Goal: Check status: Check status

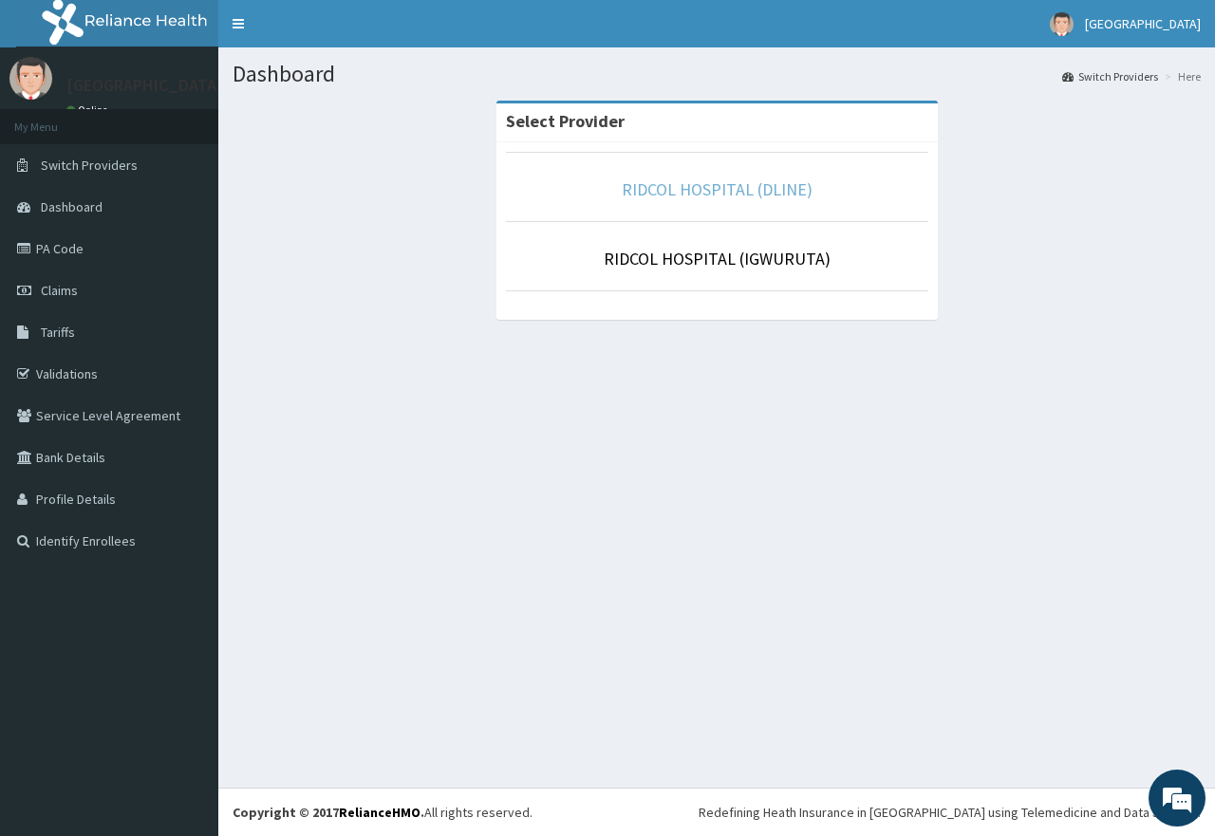
click at [719, 190] on link "RIDCOL HOSPITAL (DLINE)" at bounding box center [717, 189] width 191 height 22
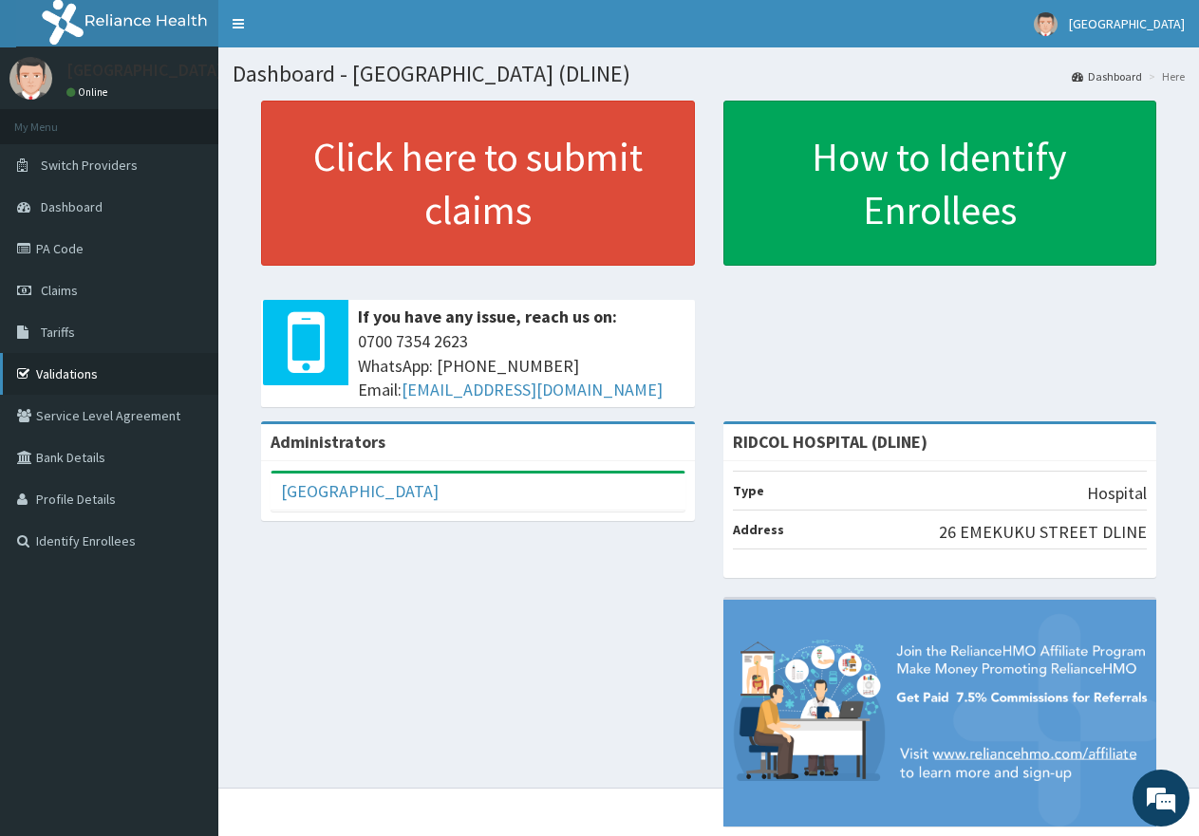
click at [71, 372] on link "Validations" at bounding box center [109, 374] width 218 height 42
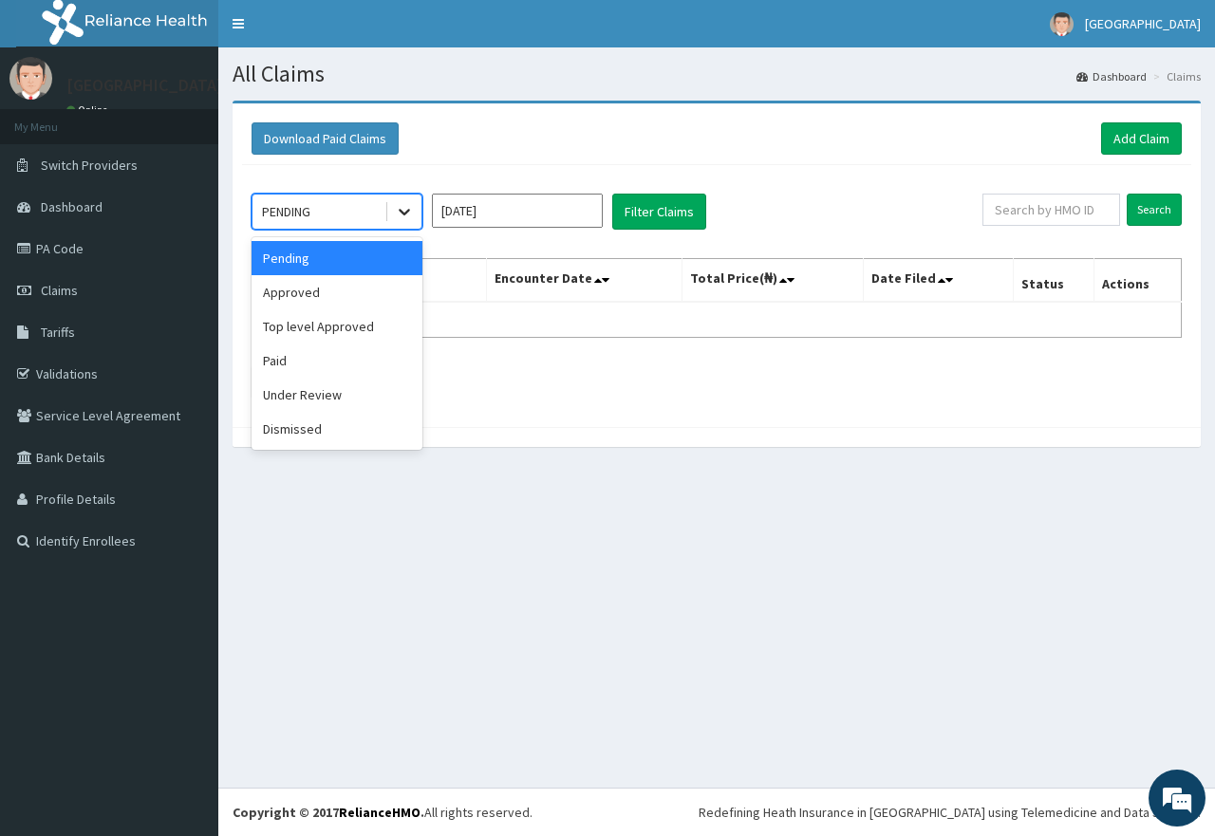
click at [402, 214] on icon at bounding box center [404, 213] width 11 height 7
click at [352, 284] on div "Approved" at bounding box center [337, 292] width 171 height 34
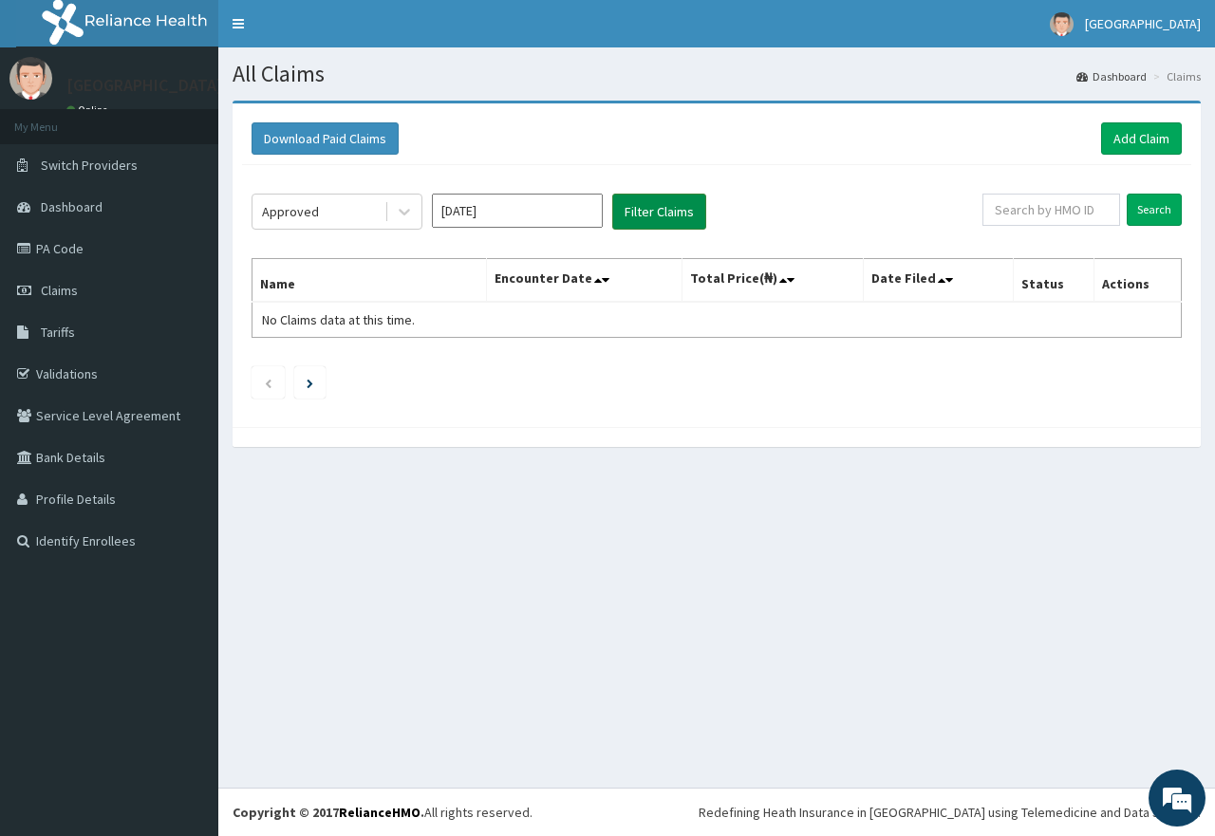
click at [687, 200] on button "Filter Claims" at bounding box center [659, 212] width 94 height 36
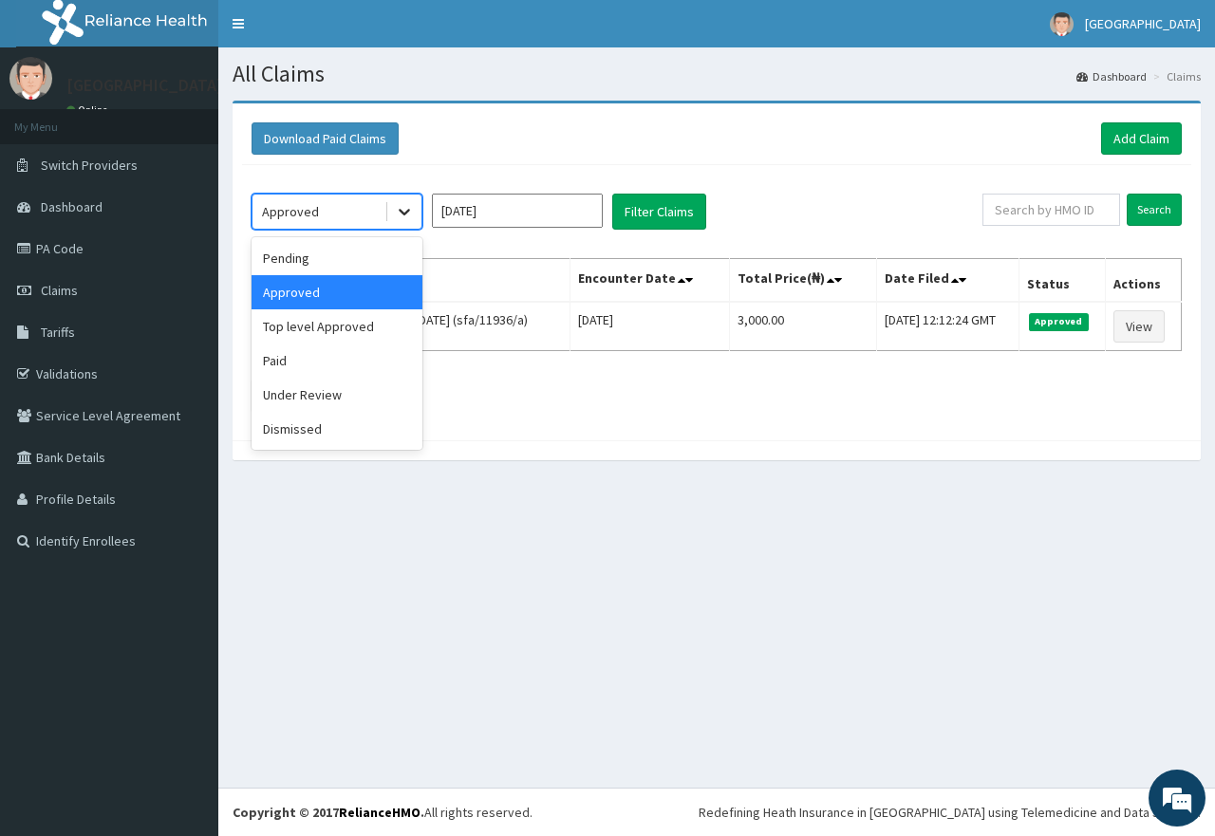
click at [407, 217] on icon at bounding box center [404, 211] width 19 height 19
click at [329, 361] on div "Paid" at bounding box center [337, 361] width 171 height 34
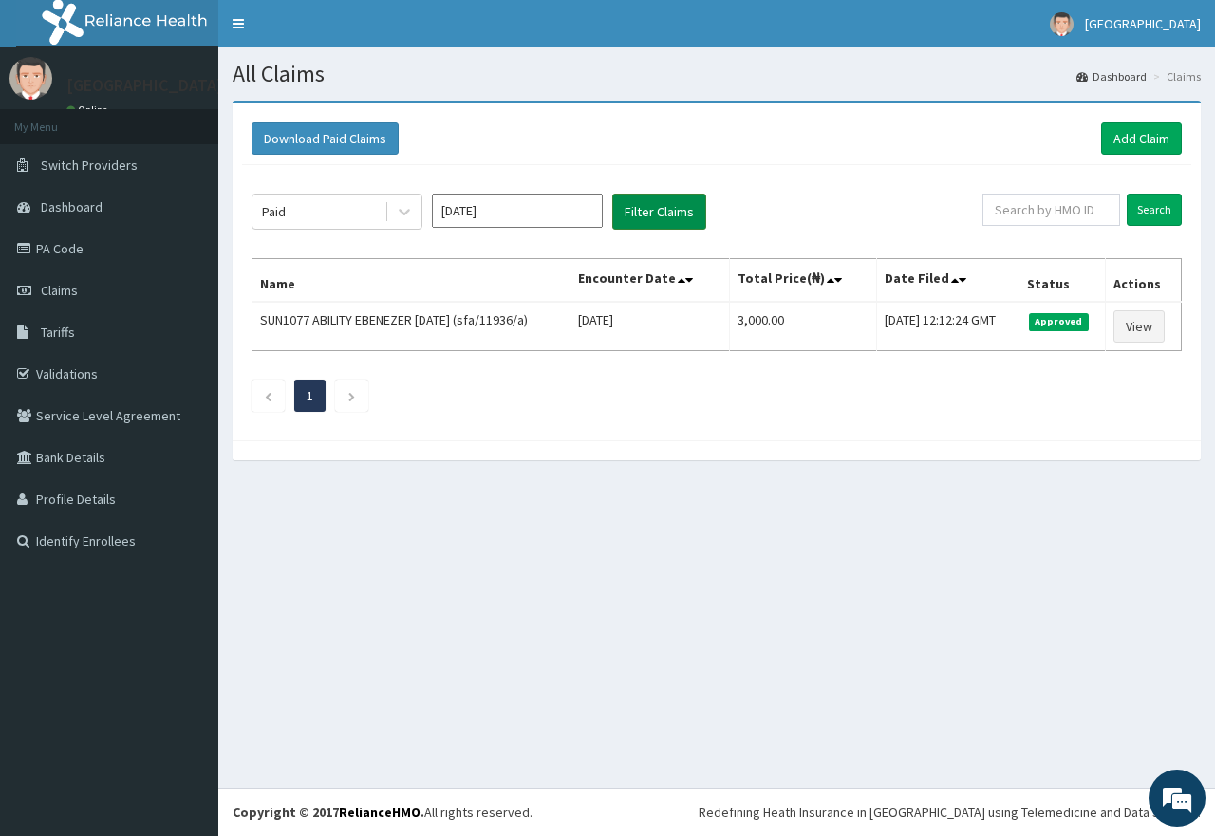
click at [663, 220] on button "Filter Claims" at bounding box center [659, 212] width 94 height 36
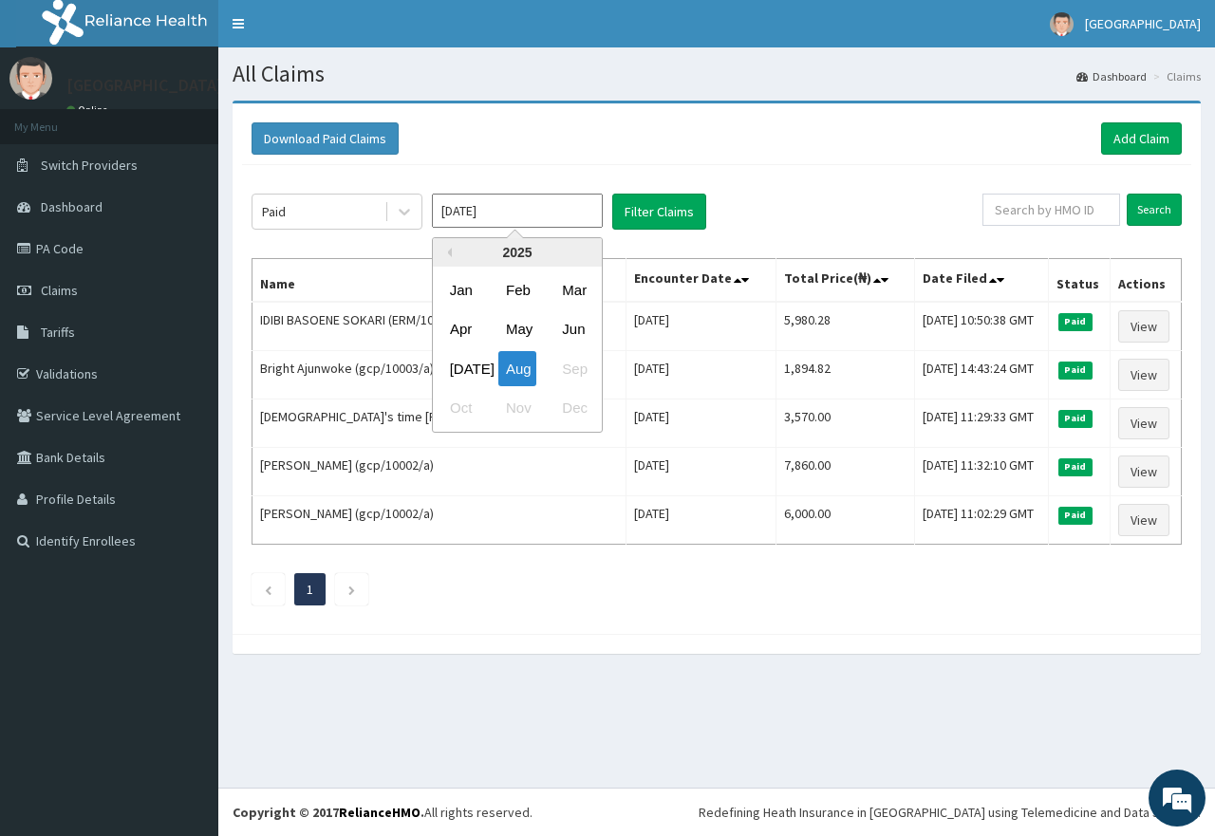
click at [600, 214] on input "Aug 2025" at bounding box center [517, 211] width 171 height 34
click at [589, 371] on div "Jul Aug Sep" at bounding box center [517, 368] width 169 height 39
click at [584, 371] on div "Jul Aug Sep" at bounding box center [517, 368] width 169 height 39
click at [582, 368] on div "Jul Aug Sep" at bounding box center [517, 368] width 169 height 39
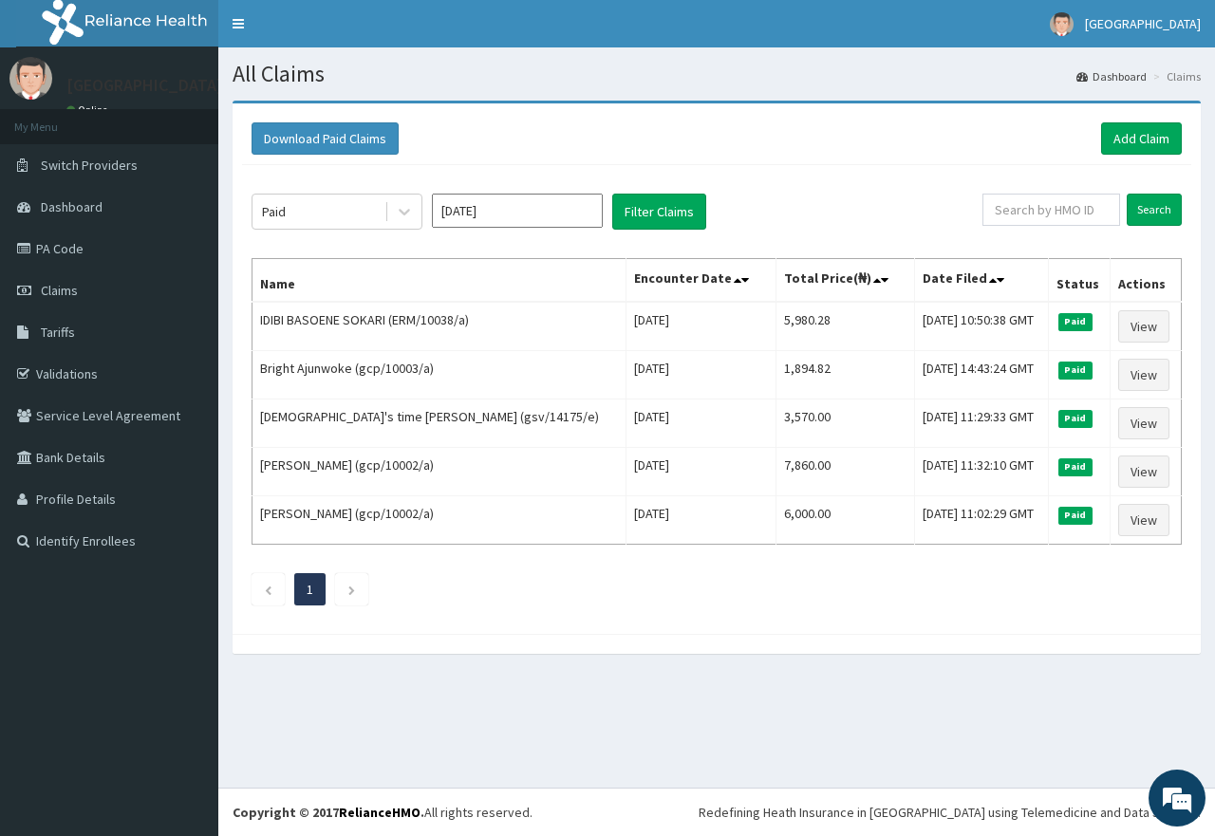
click at [799, 211] on div "Paid Aug 2025 Filter Claims" at bounding box center [617, 212] width 731 height 36
click at [311, 597] on link "1" at bounding box center [310, 589] width 7 height 17
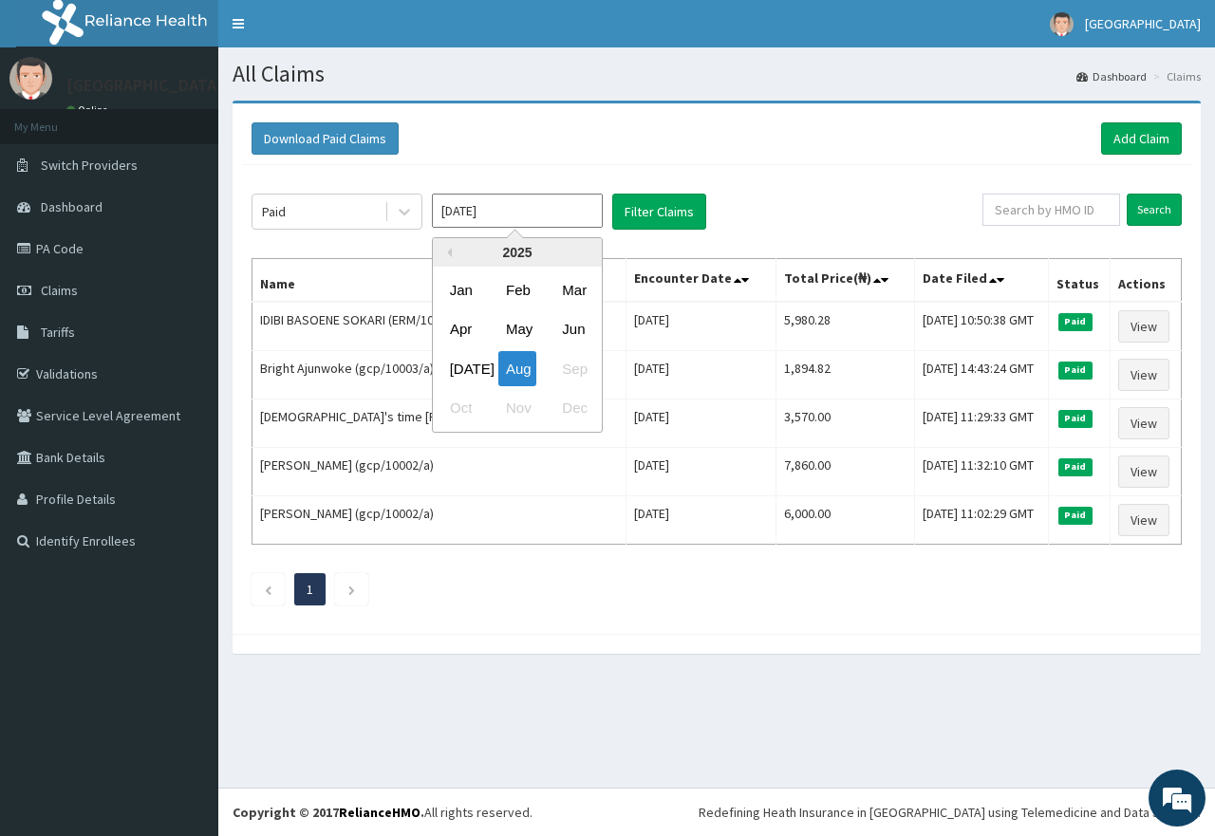
click at [481, 209] on input "Aug 2025" at bounding box center [517, 211] width 171 height 34
click at [473, 367] on div "Jul" at bounding box center [461, 368] width 38 height 35
type input "Jun 2025"
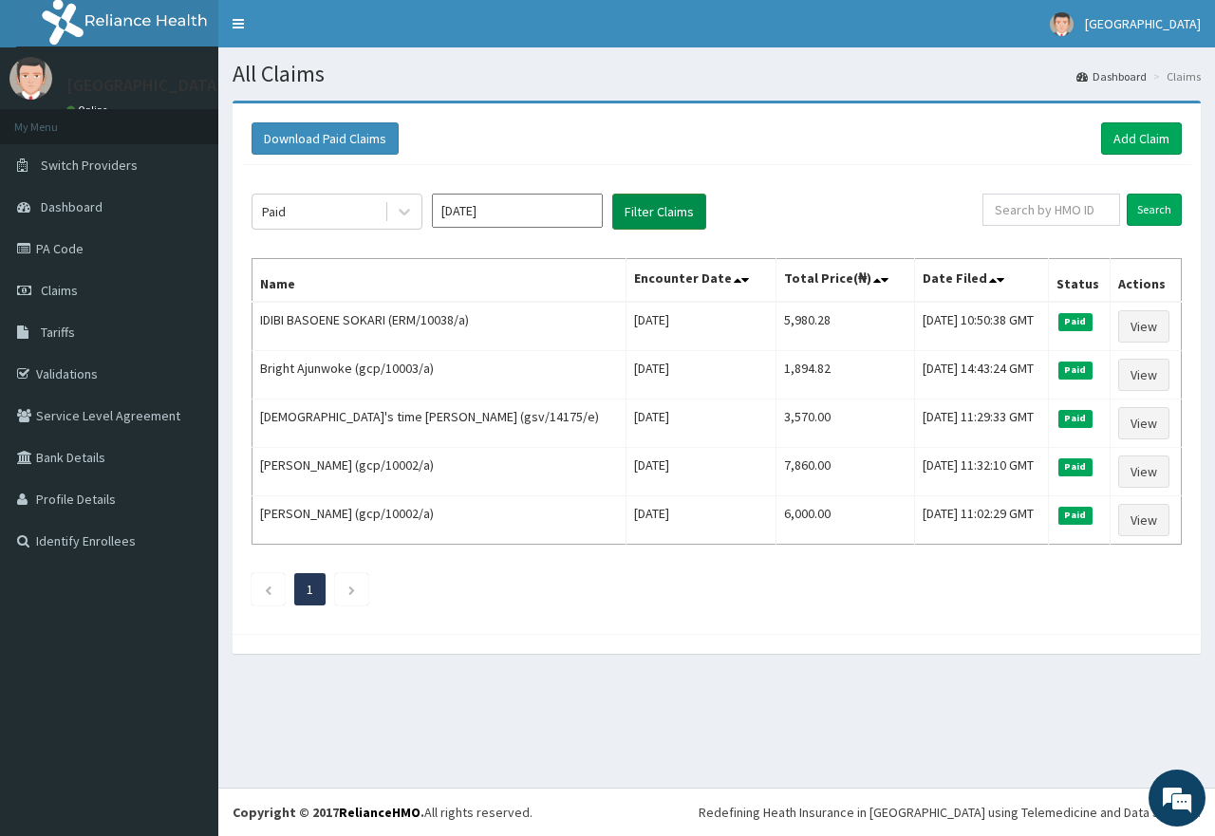
click at [641, 212] on button "Filter Claims" at bounding box center [659, 212] width 94 height 36
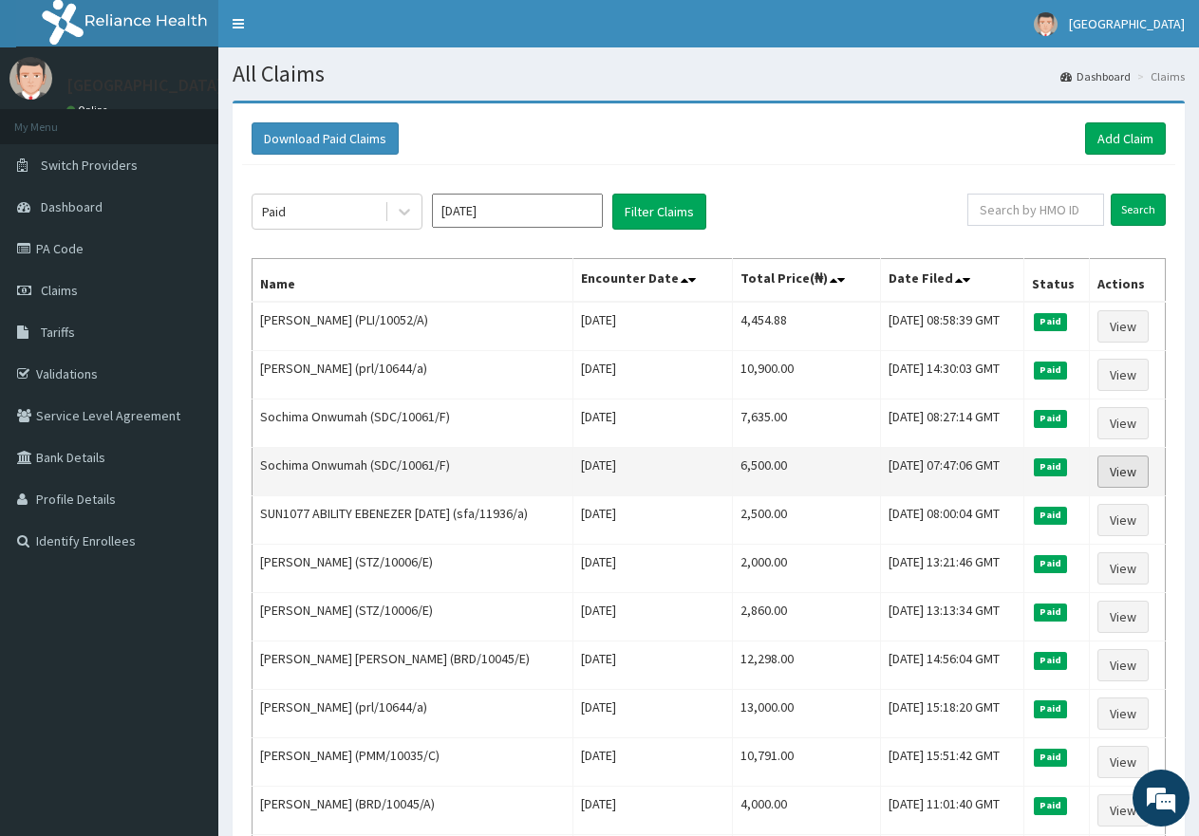
click at [1135, 475] on link "View" at bounding box center [1122, 472] width 51 height 32
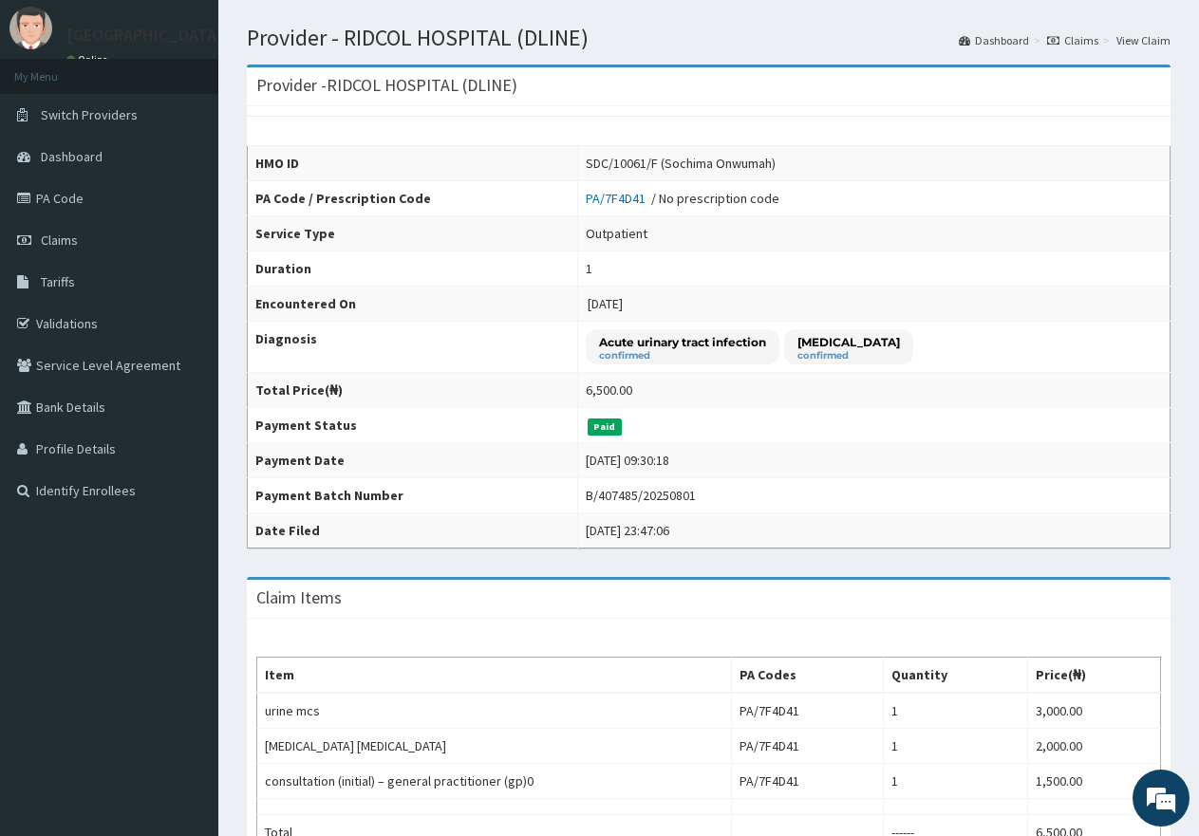
scroll to position [38, 0]
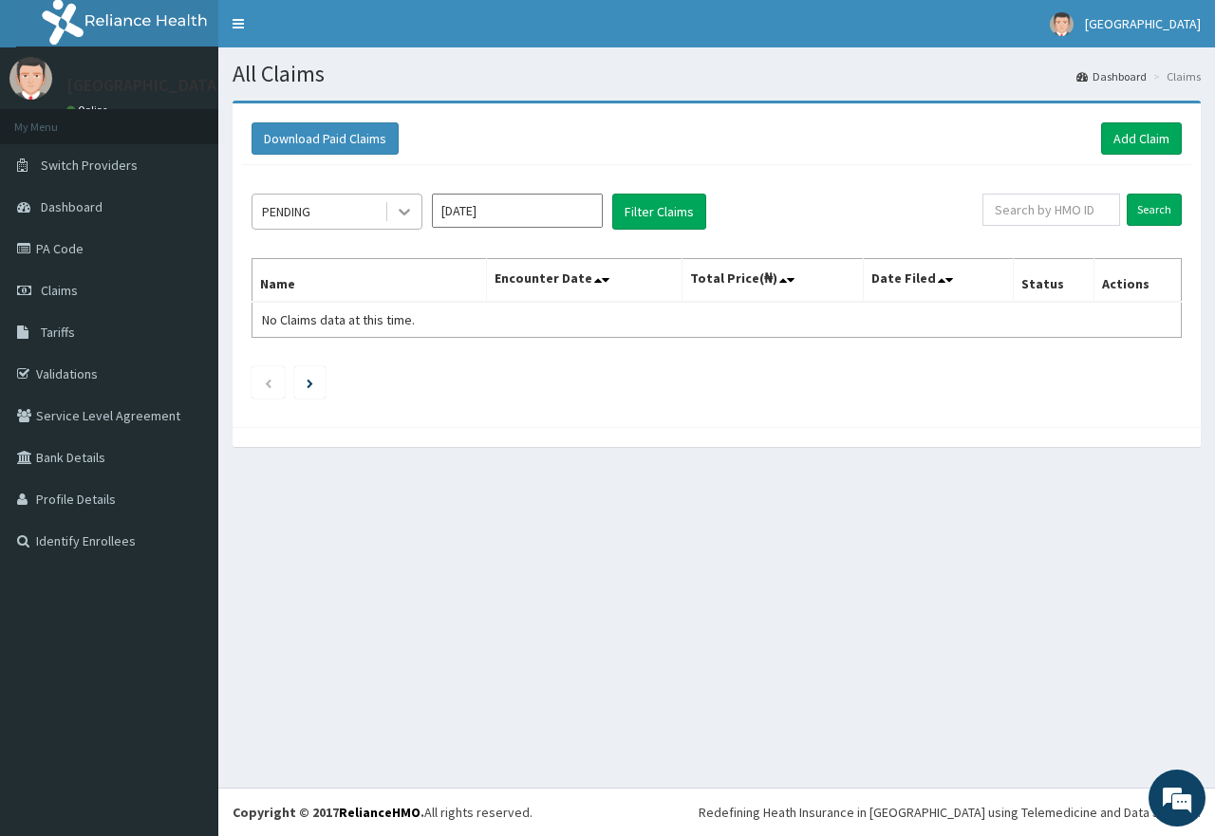
click at [401, 218] on icon at bounding box center [404, 211] width 19 height 19
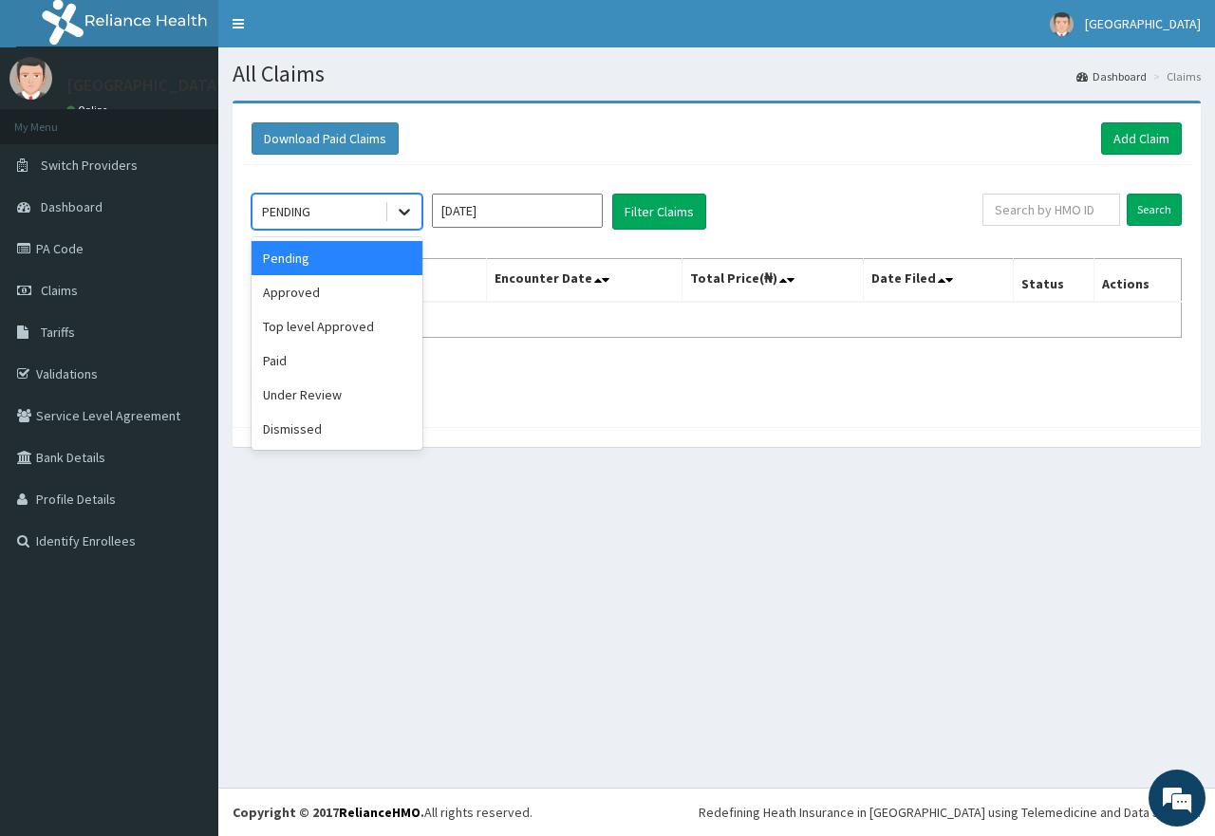
click at [403, 212] on icon at bounding box center [404, 211] width 19 height 19
click at [298, 361] on div "Paid" at bounding box center [337, 361] width 171 height 34
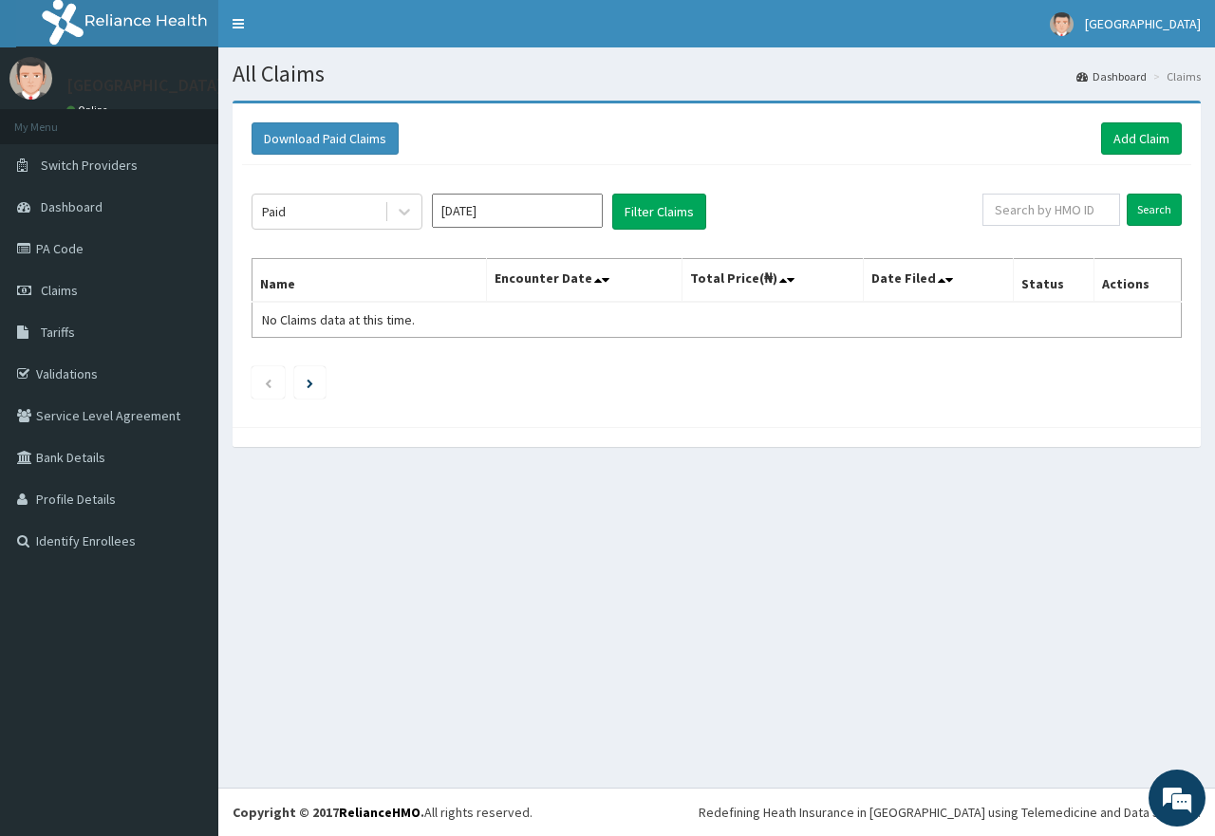
click at [298, 361] on div "Paid Aug 2025 Filter Claims Search Name Encounter Date Total Price(₦) Date File…" at bounding box center [716, 291] width 949 height 252
click at [644, 210] on button "Filter Claims" at bounding box center [659, 212] width 94 height 36
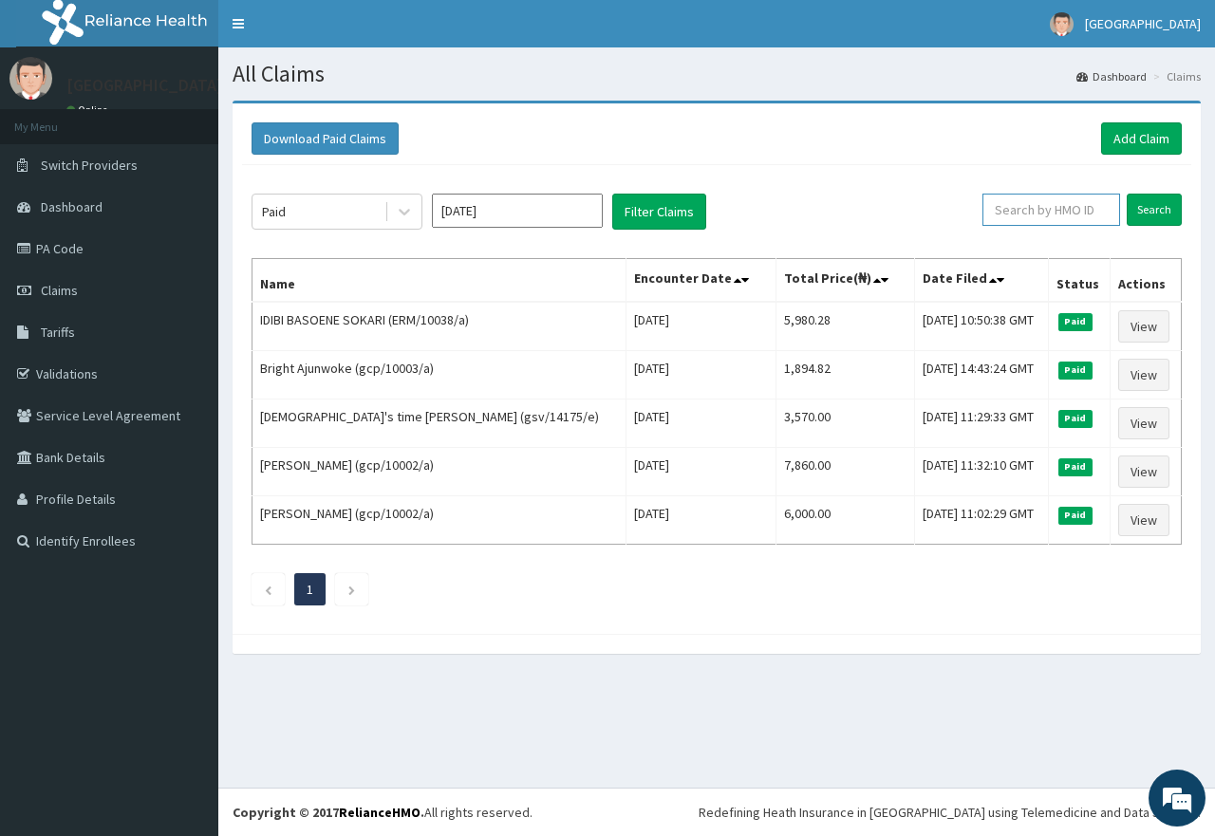
click at [1009, 214] on input "text" at bounding box center [1051, 210] width 138 height 32
click at [1146, 204] on input "Search" at bounding box center [1154, 210] width 55 height 32
click at [322, 596] on li "1" at bounding box center [309, 589] width 31 height 32
click at [321, 595] on li "1" at bounding box center [309, 589] width 31 height 32
click at [314, 587] on li "1" at bounding box center [309, 589] width 31 height 32
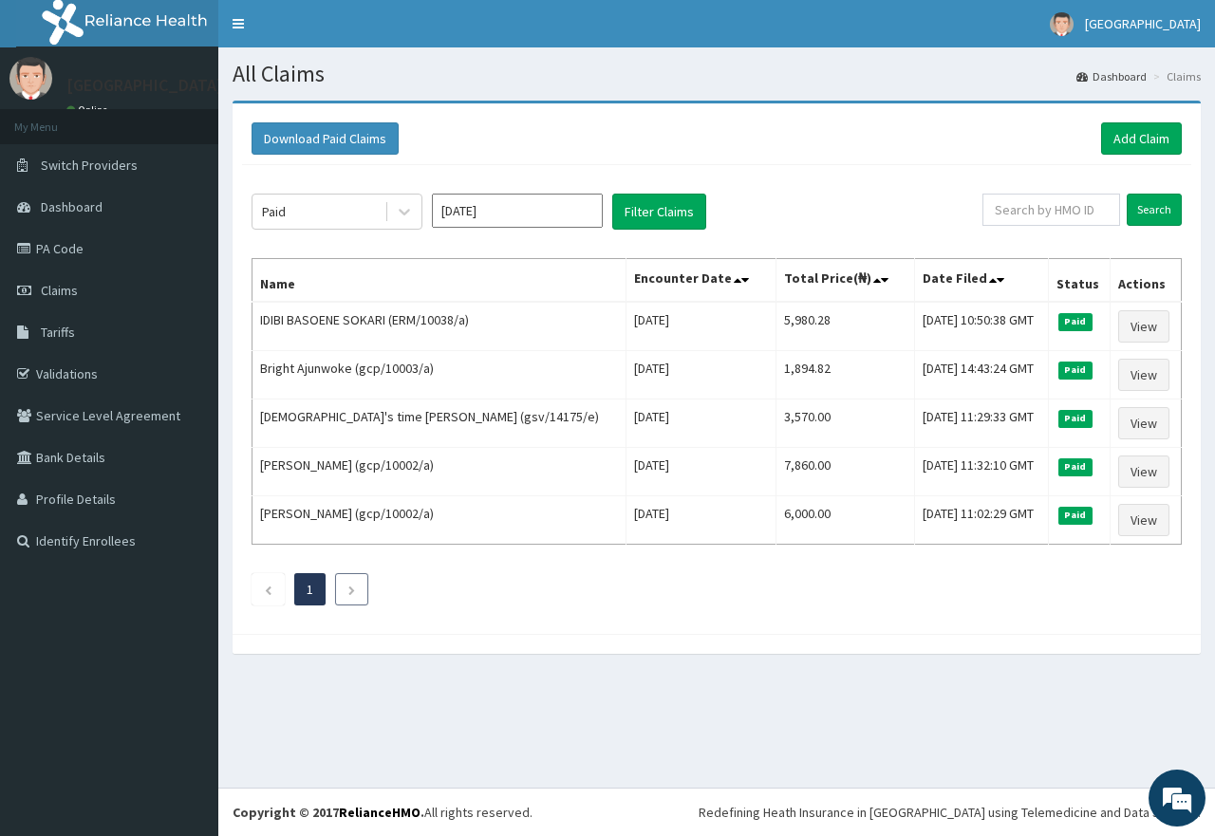
click at [364, 587] on li at bounding box center [351, 589] width 33 height 32
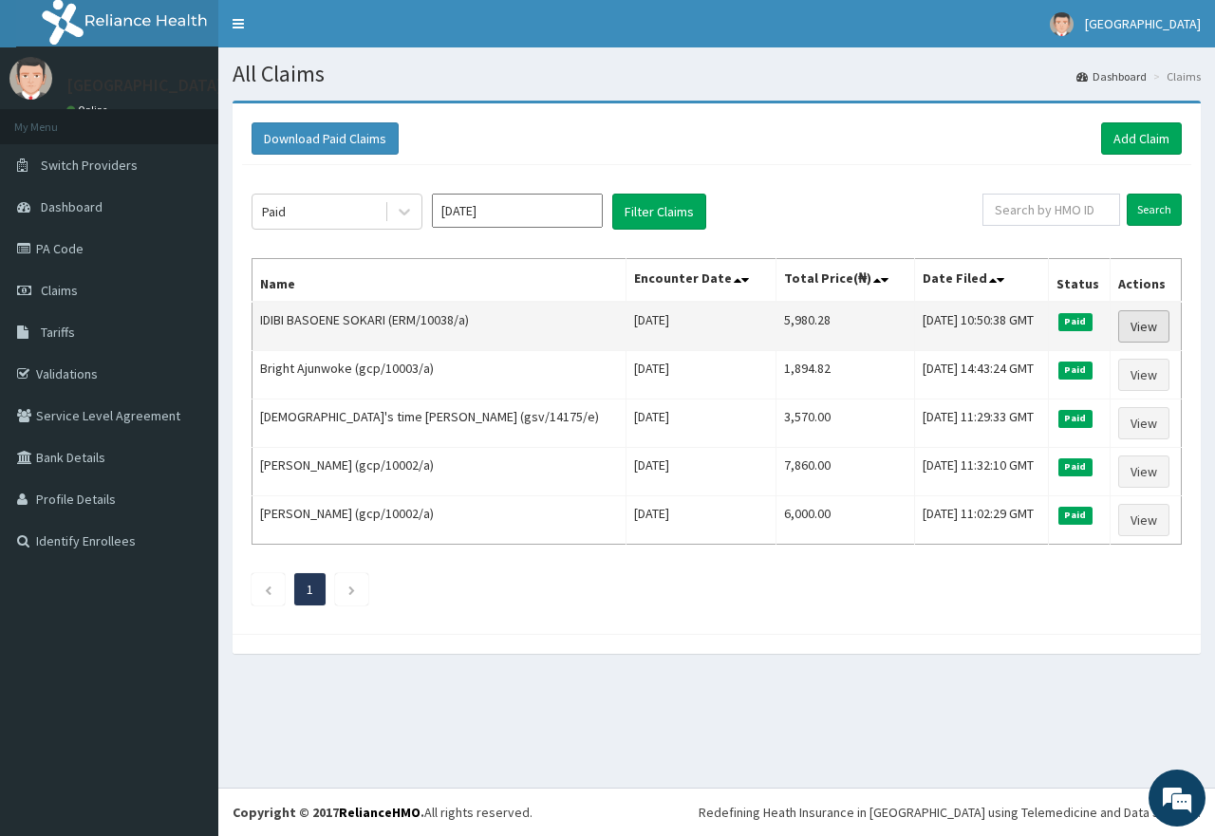
click at [1144, 324] on link "View" at bounding box center [1143, 326] width 51 height 32
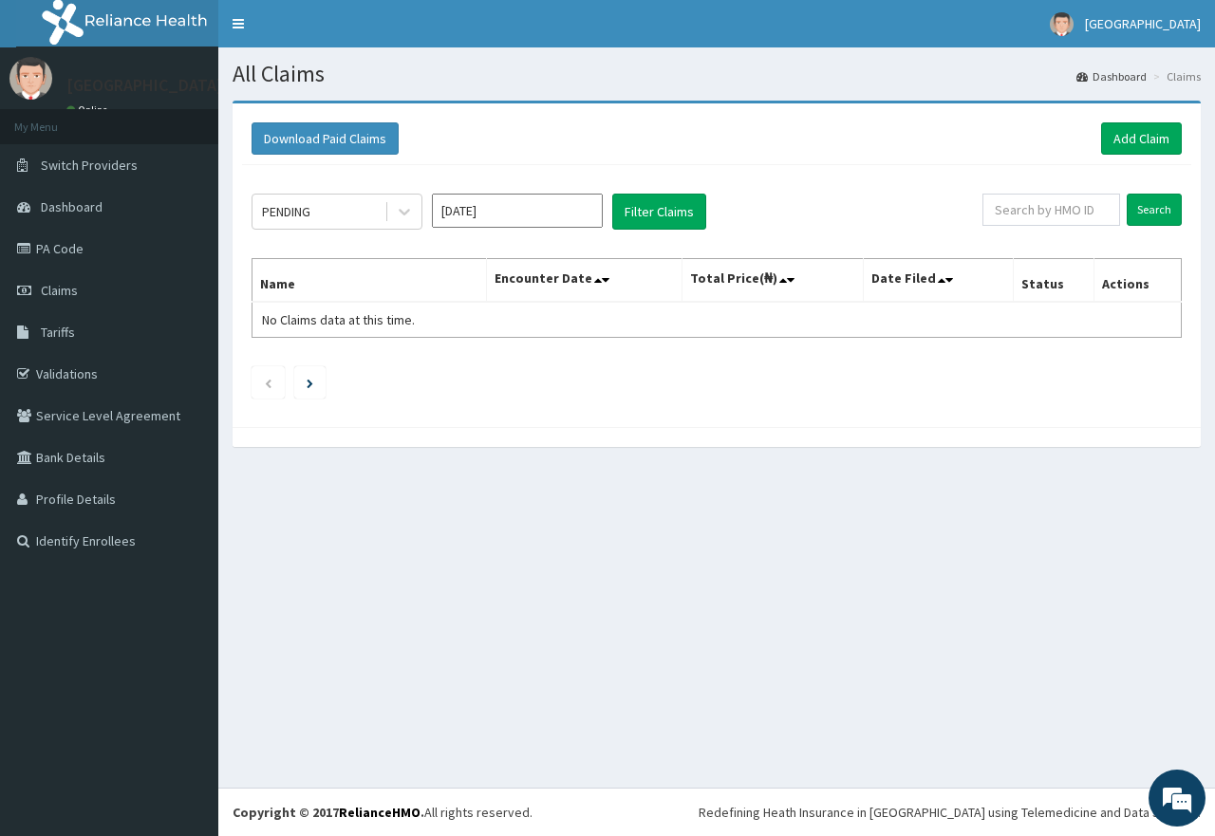
click at [478, 209] on input "[DATE]" at bounding box center [517, 211] width 171 height 34
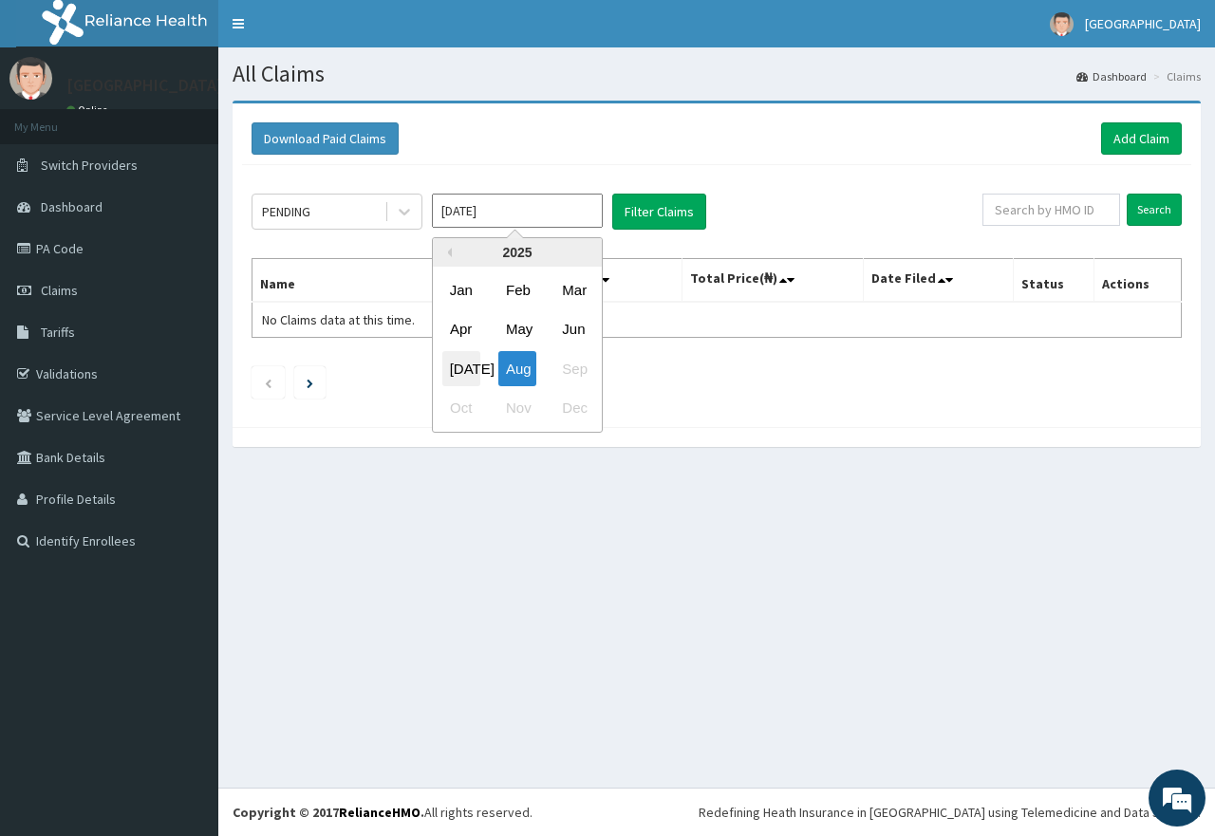
click at [451, 362] on div "[DATE]" at bounding box center [461, 368] width 38 height 35
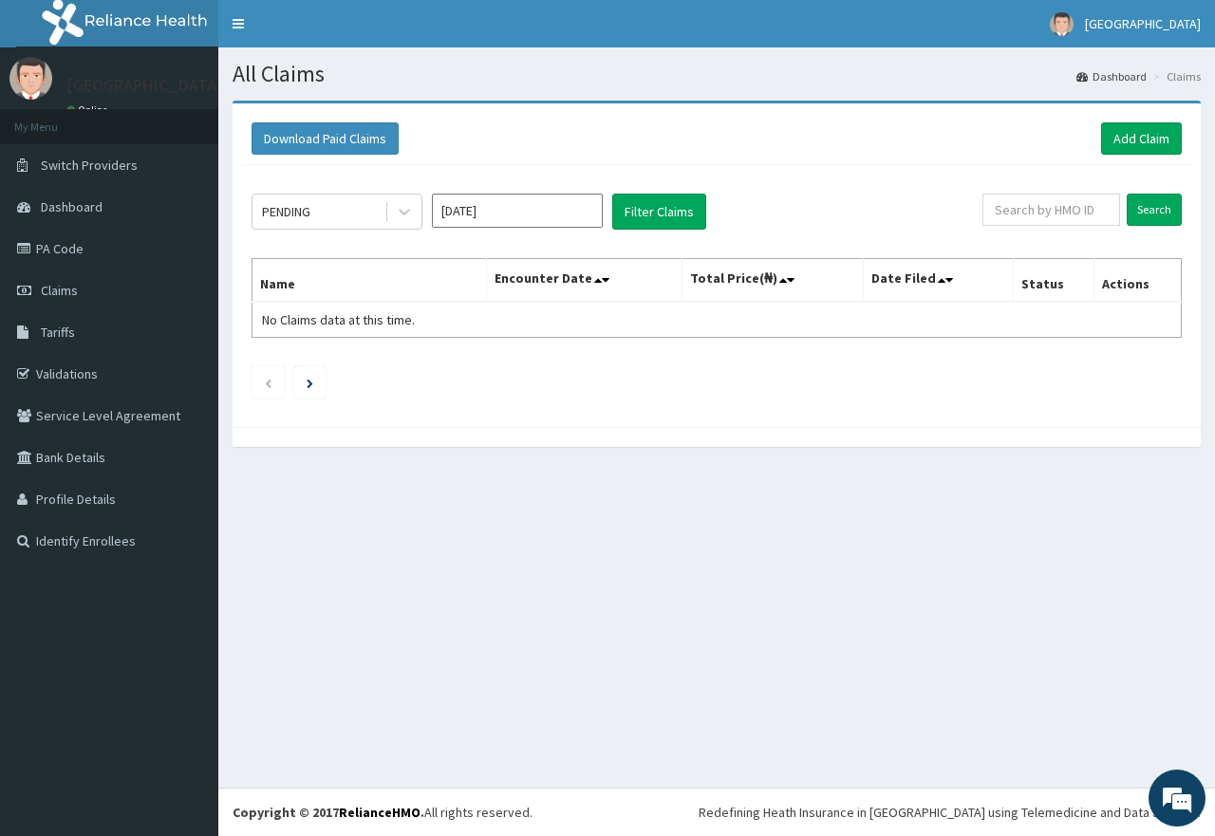
click at [451, 362] on div "PENDING [DATE] Filter Claims Search Name Encounter Date Total Price(₦) Date Fil…" at bounding box center [716, 291] width 949 height 252
click at [543, 208] on input "[DATE]" at bounding box center [517, 211] width 171 height 34
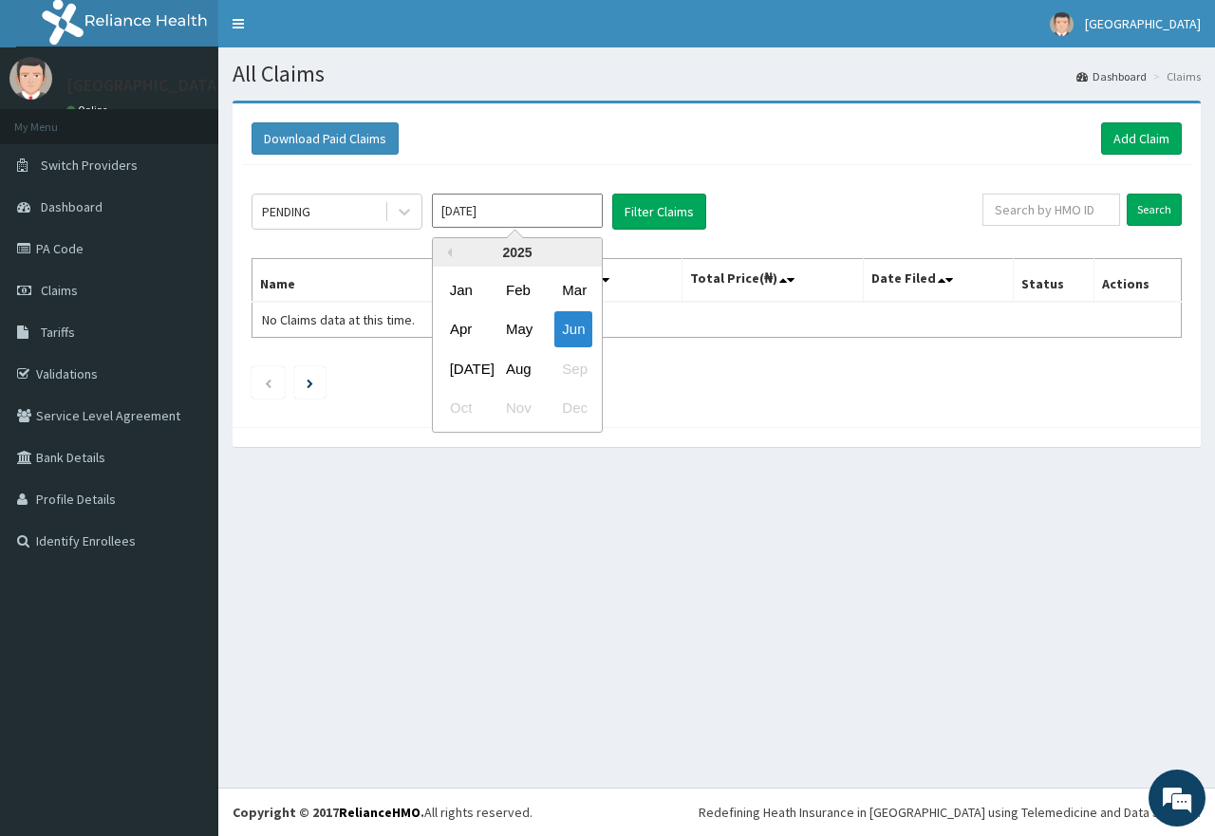
click at [543, 208] on input "[DATE]" at bounding box center [517, 211] width 171 height 34
click at [516, 368] on div "Aug" at bounding box center [517, 368] width 38 height 35
type input "[DATE]"
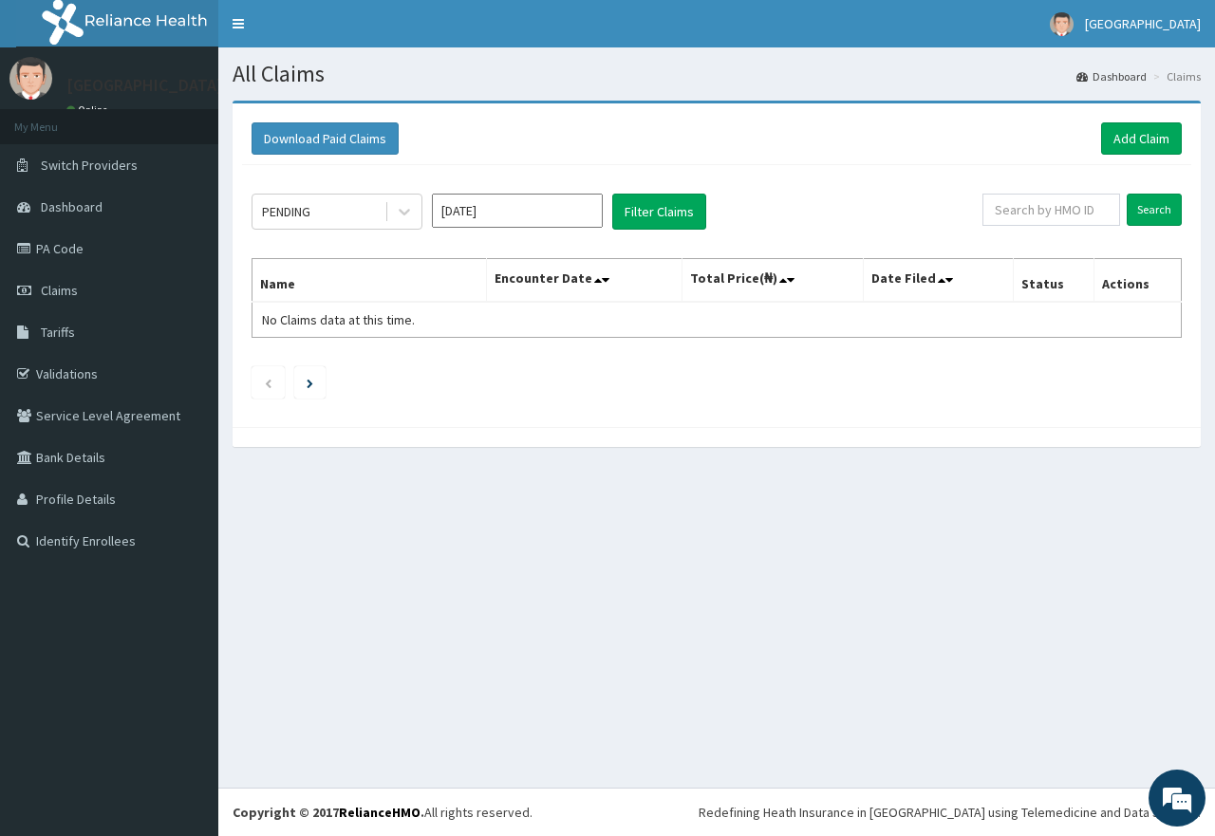
click at [516, 368] on ul at bounding box center [717, 382] width 930 height 32
click at [663, 208] on button "Filter Claims" at bounding box center [659, 212] width 94 height 36
